Goal: Ask a question

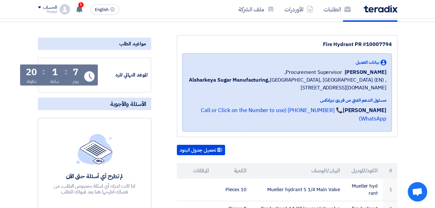
scroll to position [65, 0]
click at [82, 4] on span "1" at bounding box center [80, 4] width 5 height 5
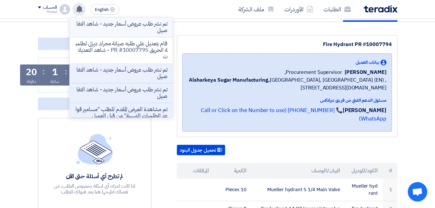
click at [112, 29] on p "تم نشر طلب عروض أسعار جديد - شاهد التفاصيل" at bounding box center [121, 27] width 93 height 13
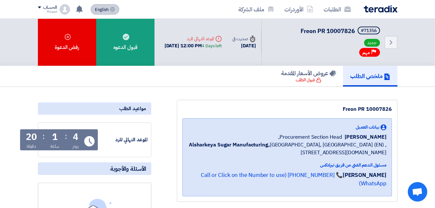
scroll to position [65, 0]
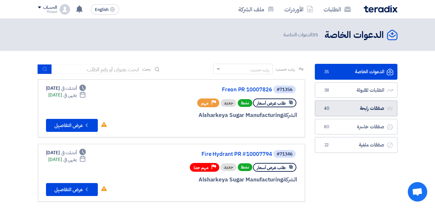
click at [362, 105] on link "صفقات رابحة صفقات رابحة 40" at bounding box center [356, 108] width 83 height 16
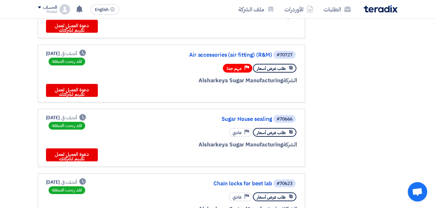
scroll to position [389, 0]
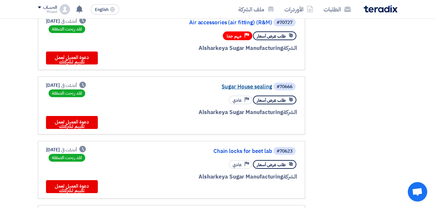
click at [247, 88] on link "Sugar House sealing" at bounding box center [208, 87] width 130 height 6
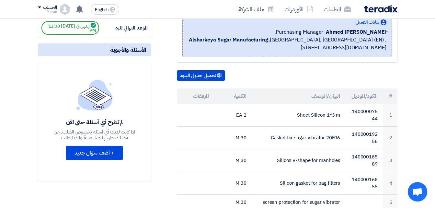
scroll to position [130, 0]
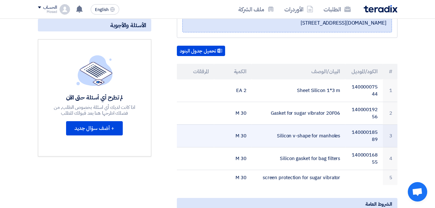
drag, startPoint x: 266, startPoint y: 132, endPoint x: 342, endPoint y: 134, distance: 75.9
click at [342, 134] on td "Silicon v-shape for manholes" at bounding box center [299, 135] width 94 height 23
copy td "Silicon v-shape for manholes"
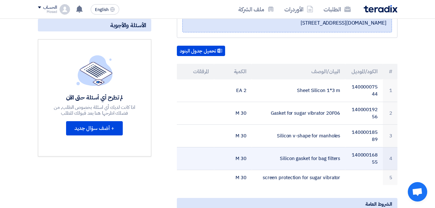
drag, startPoint x: 277, startPoint y: 157, endPoint x: 341, endPoint y: 158, distance: 64.5
click at [341, 158] on td "Silicon gasket for bag filters" at bounding box center [299, 158] width 94 height 23
drag, startPoint x: 341, startPoint y: 158, endPoint x: 332, endPoint y: 158, distance: 9.4
copy td "Silicon gasket for bag filters"
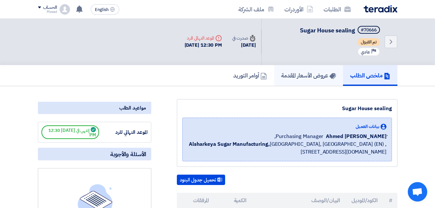
scroll to position [0, 0]
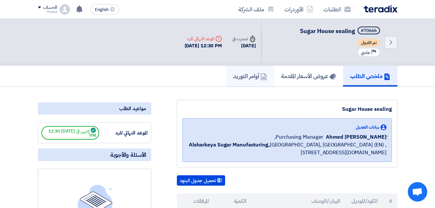
click at [242, 74] on h5 "أوامر التوريد" at bounding box center [250, 75] width 34 height 7
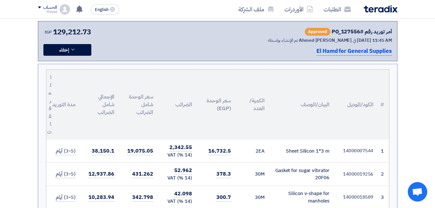
scroll to position [64, 0]
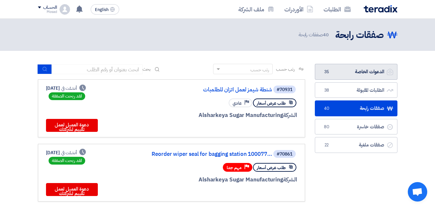
click at [348, 75] on link "الدعوات الخاصة الدعوات الخاصة 35" at bounding box center [356, 72] width 83 height 16
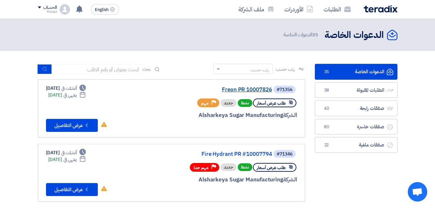
click at [243, 89] on link "Freon PR 10007826" at bounding box center [208, 90] width 130 height 6
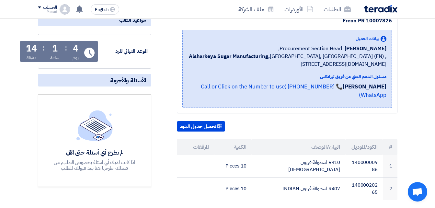
scroll to position [65, 0]
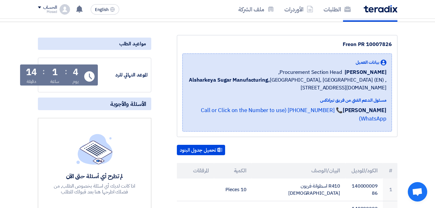
drag, startPoint x: 360, startPoint y: 42, endPoint x: 392, endPoint y: 42, distance: 32.4
click at [392, 42] on div "Freon PR 10007826 بيانات العميل [PERSON_NAME] Procurement Section Head, Alshark…" at bounding box center [287, 86] width 221 height 102
drag, startPoint x: 392, startPoint y: 42, endPoint x: 386, endPoint y: 43, distance: 6.9
copy div "Freon PR 10007826"
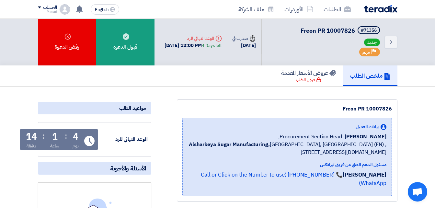
scroll to position [0, 0]
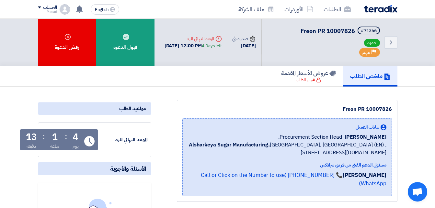
copy div "Freon PR 10007826"
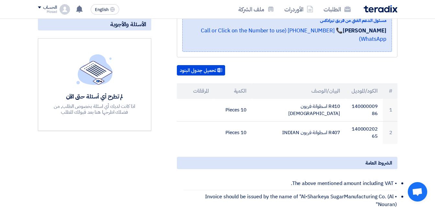
scroll to position [162, 0]
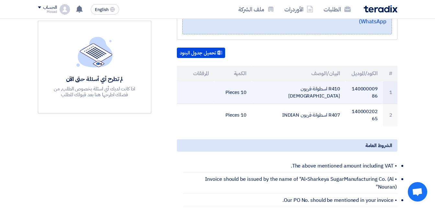
drag, startPoint x: 277, startPoint y: 83, endPoint x: 341, endPoint y: 82, distance: 63.5
click at [341, 82] on td "R410 اسطوانة فريون [DEMOGRAPHIC_DATA]" at bounding box center [299, 92] width 94 height 23
copy td "R410 اسطوانة فريون [DEMOGRAPHIC_DATA]"
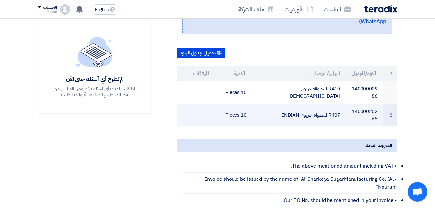
drag, startPoint x: 279, startPoint y: 105, endPoint x: 346, endPoint y: 105, distance: 66.4
click at [346, 105] on tr "2 14000020265 R407 اسطوانة فريون [DEMOGRAPHIC_DATA] 10 Pieces" at bounding box center [287, 115] width 221 height 23
drag, startPoint x: 346, startPoint y: 105, endPoint x: 336, endPoint y: 110, distance: 11.2
click at [336, 110] on td "R407 اسطوانة فريون INDIAN" at bounding box center [299, 115] width 94 height 23
drag, startPoint x: 340, startPoint y: 107, endPoint x: 281, endPoint y: 103, distance: 59.1
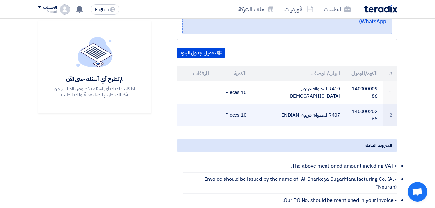
click at [281, 104] on td "R407 اسطوانة فريون INDIAN" at bounding box center [299, 115] width 94 height 23
drag, startPoint x: 281, startPoint y: 103, endPoint x: 292, endPoint y: 105, distance: 11.1
copy td "R407 اسطوانة فريون INDIAN"
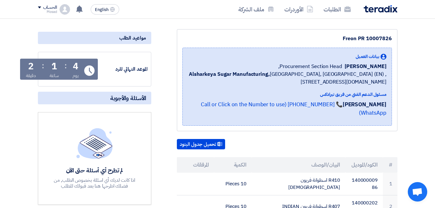
scroll to position [65, 0]
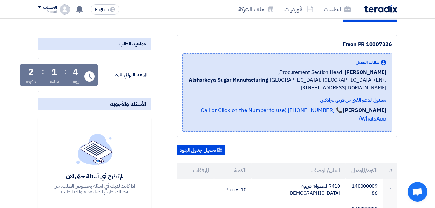
click at [126, 103] on span "الأسئلة والأجوبة" at bounding box center [128, 103] width 36 height 7
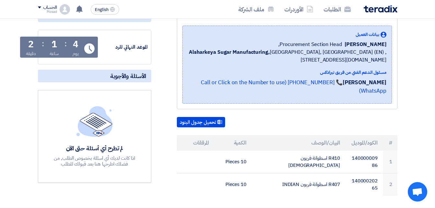
scroll to position [0, 0]
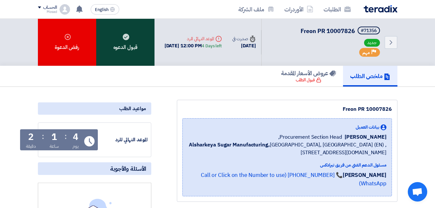
click at [129, 47] on div "قبول الدعوه" at bounding box center [125, 42] width 58 height 47
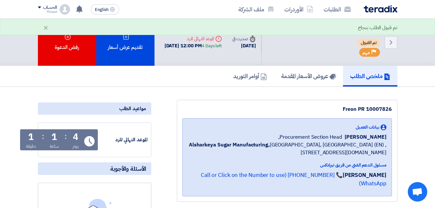
click at [135, 170] on span "الأسئلة والأجوبة" at bounding box center [128, 168] width 36 height 7
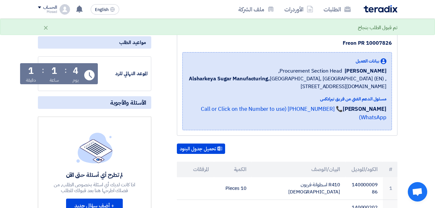
scroll to position [97, 0]
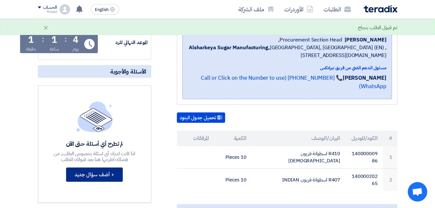
click at [107, 177] on button "+ أضف سؤال جديد" at bounding box center [94, 175] width 57 height 14
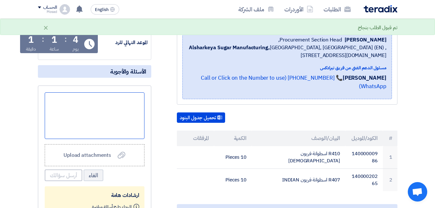
click at [124, 118] on div at bounding box center [95, 115] width 100 height 47
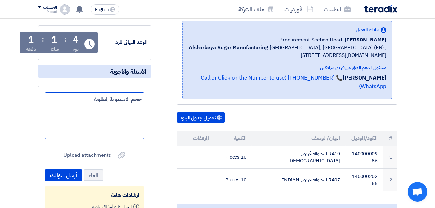
click at [142, 99] on div "حجم الاسطوانة المطلوبة" at bounding box center [95, 115] width 100 height 47
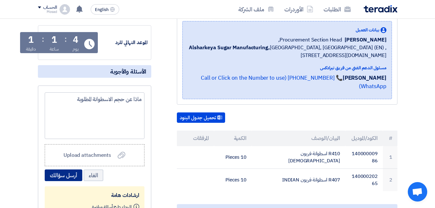
click at [69, 177] on button "أرسل سؤالك" at bounding box center [64, 175] width 38 height 12
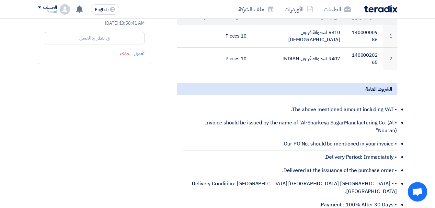
scroll to position [0, 0]
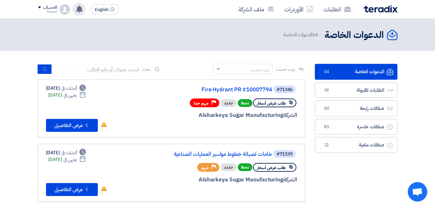
click at [80, 9] on use at bounding box center [79, 9] width 6 height 7
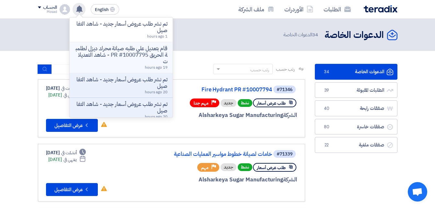
click at [134, 60] on p "قام بتعديل علي طلبه صيانة محرك ديزل لطلمبة الحريق PR #10007795 - شاهد التعديلات" at bounding box center [121, 54] width 93 height 19
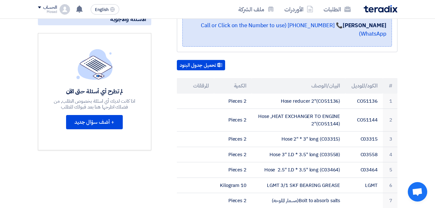
scroll to position [32, 0]
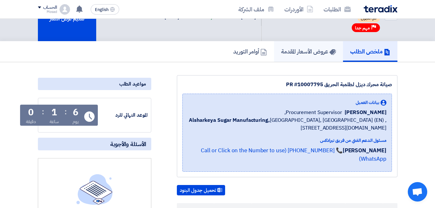
click at [299, 48] on h5 "عروض الأسعار المقدمة" at bounding box center [308, 51] width 55 height 7
